Goal: Task Accomplishment & Management: Manage account settings

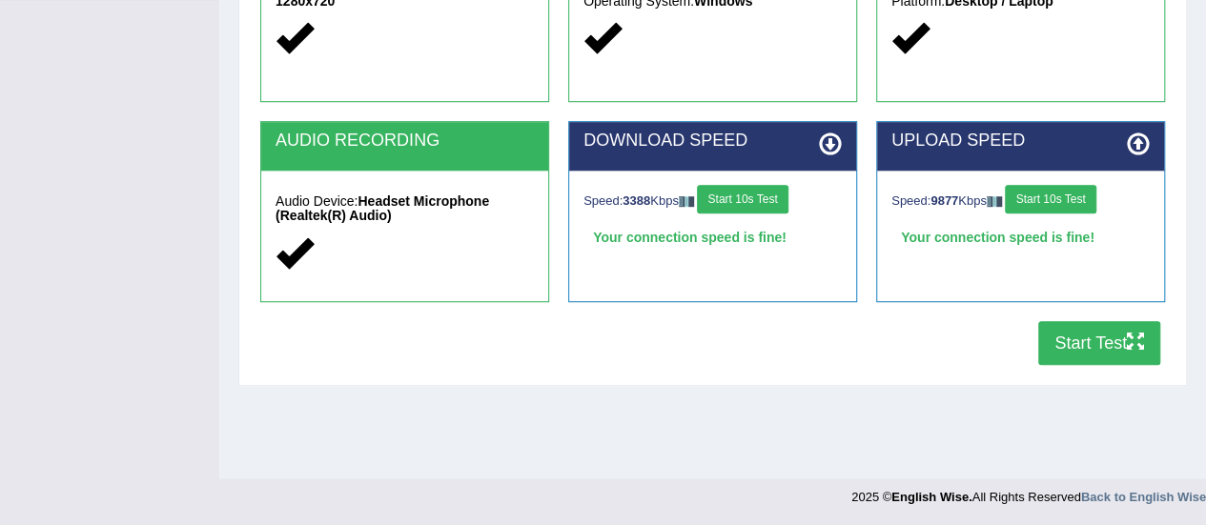
scroll to position [475, 0]
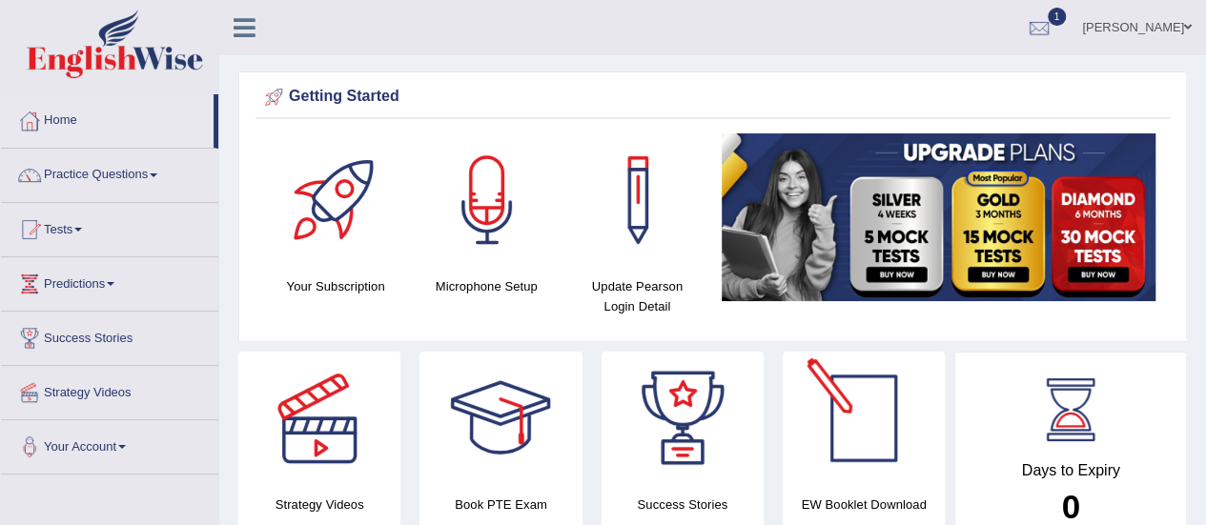
scroll to position [182, 0]
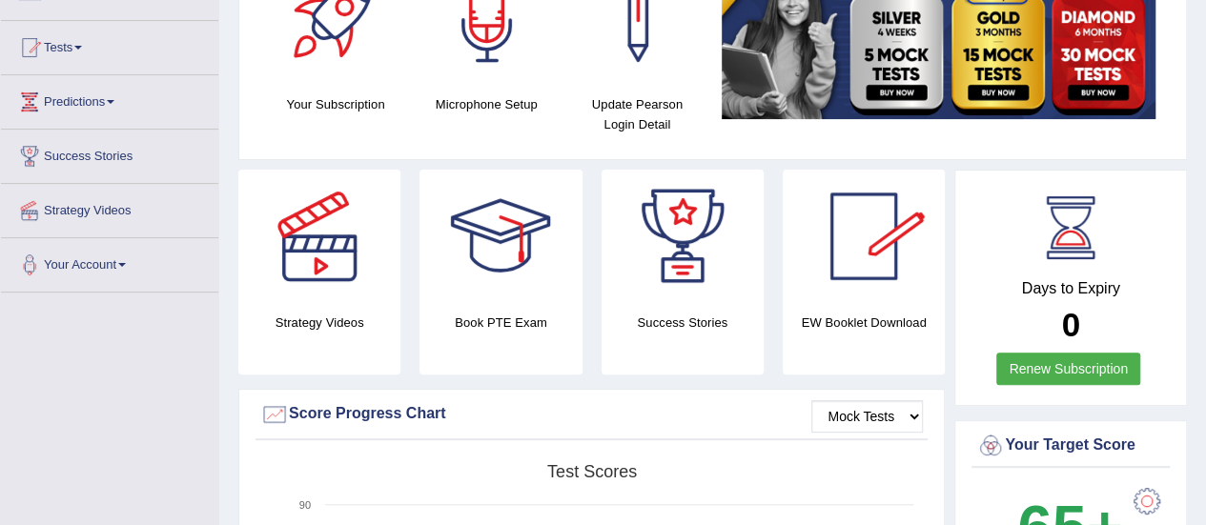
click at [1077, 372] on link "Renew Subscription" at bounding box center [1068, 369] width 144 height 32
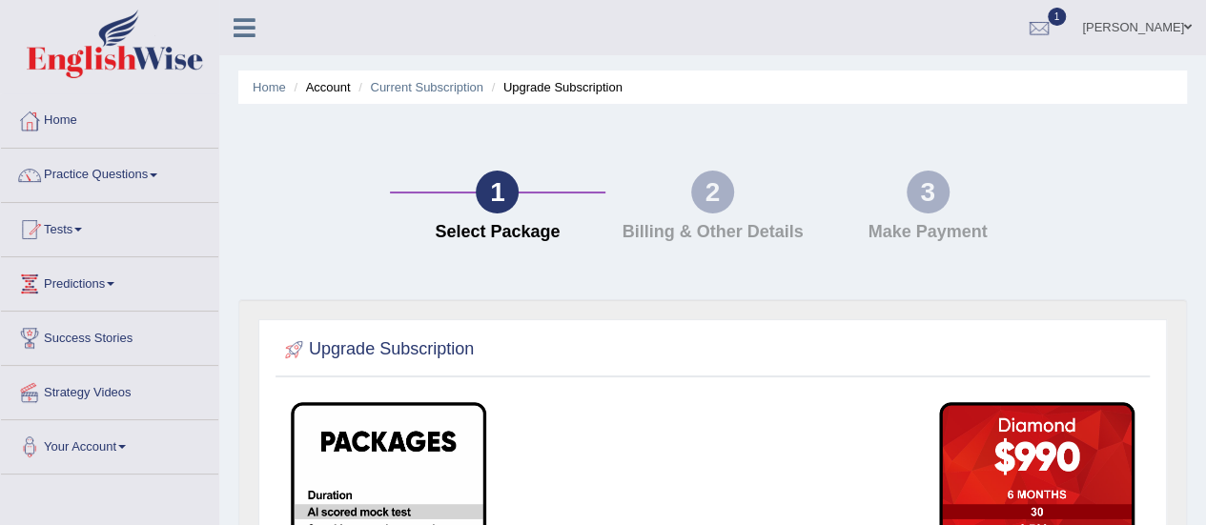
click at [707, 171] on div "2" at bounding box center [712, 192] width 43 height 43
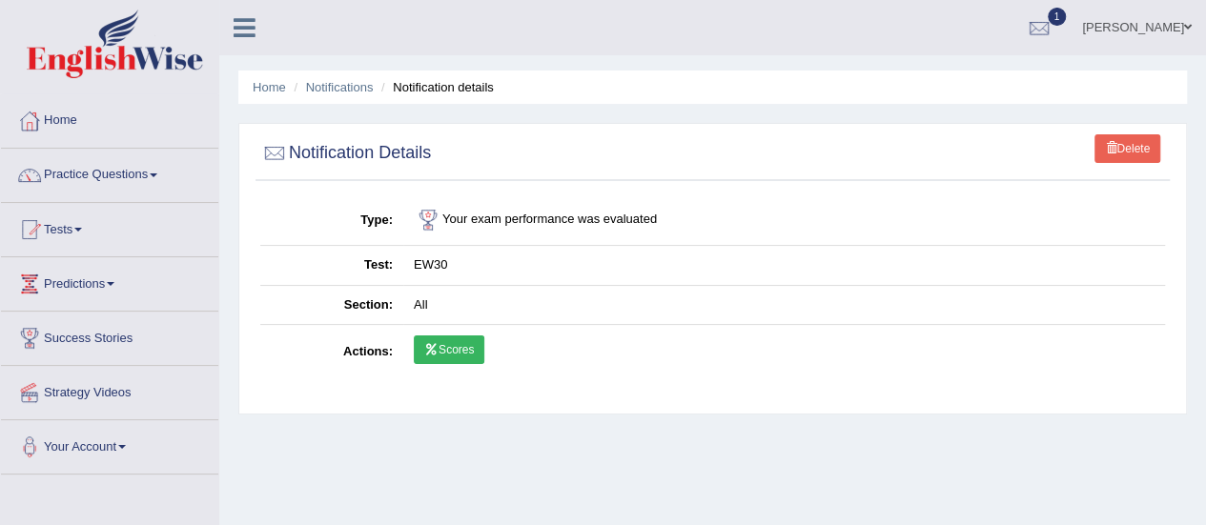
click at [435, 349] on icon at bounding box center [431, 349] width 14 height 11
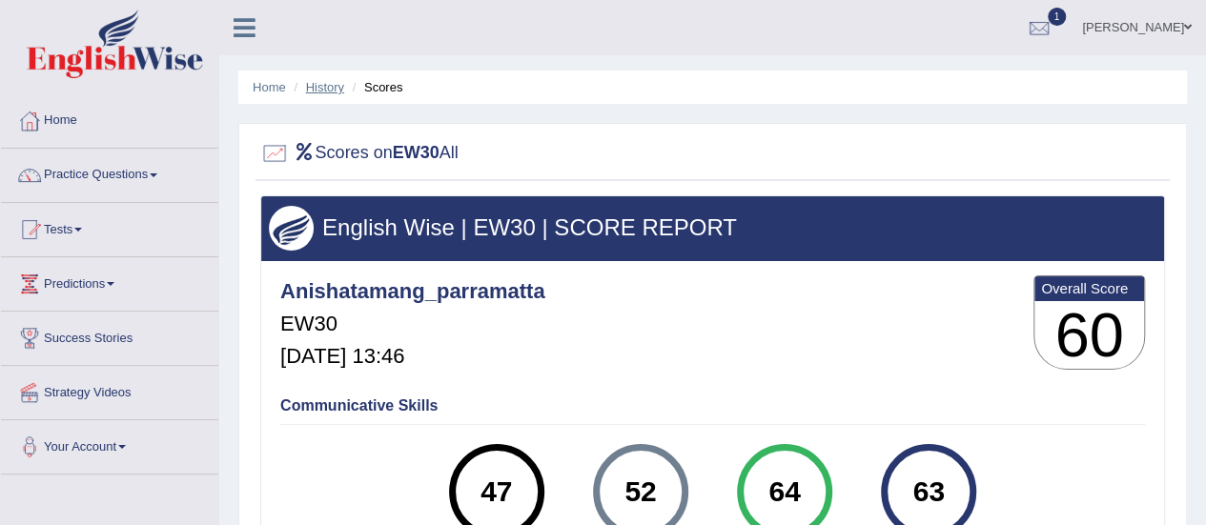
click at [321, 83] on link "History" at bounding box center [325, 87] width 38 height 14
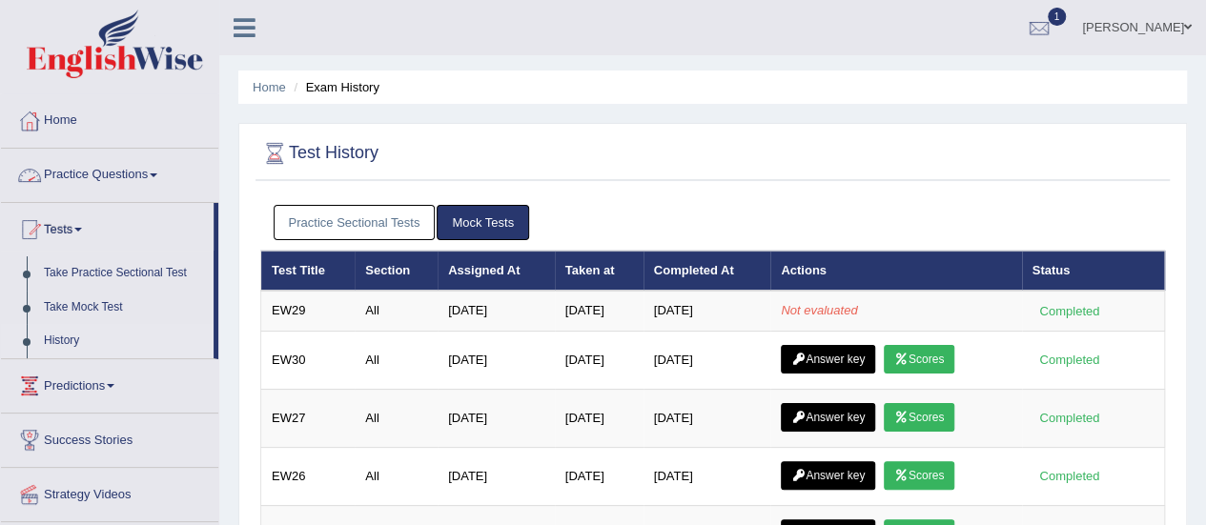
click at [152, 167] on link "Practice Questions" at bounding box center [109, 173] width 217 height 48
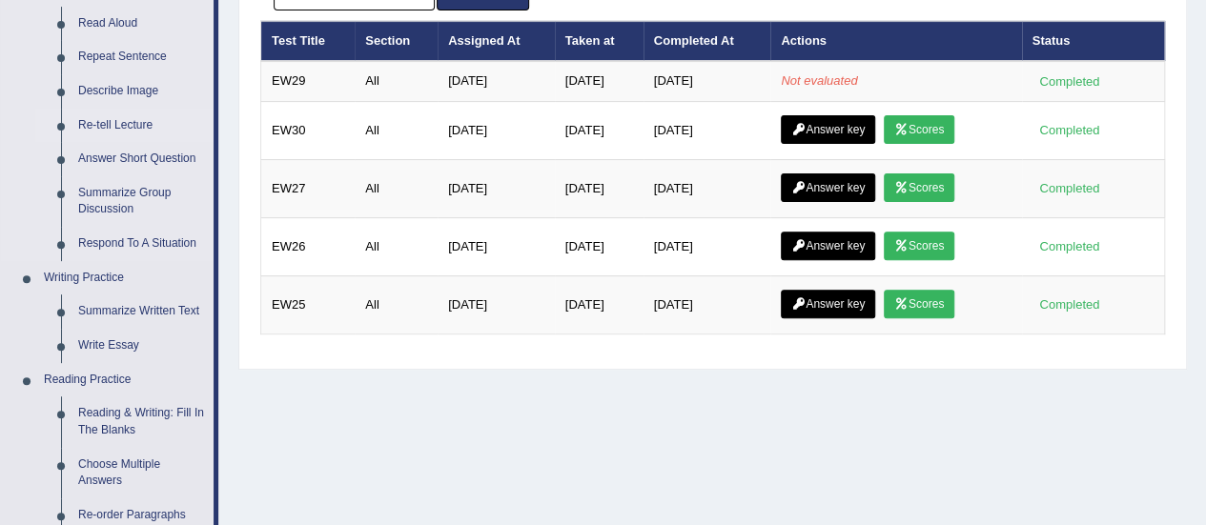
scroll to position [231, 0]
